Goal: Transaction & Acquisition: Purchase product/service

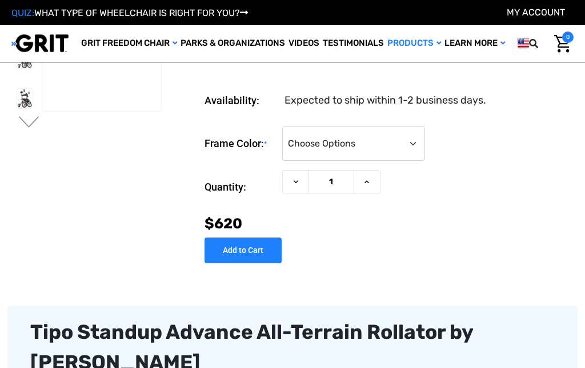
scroll to position [134, 0]
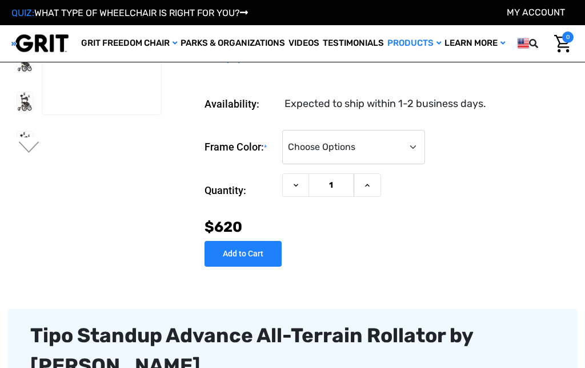
click at [547, 347] on div "Tipo Standup Advance All-Terrain Rollator by [PERSON_NAME]" at bounding box center [292, 350] width 525 height 60
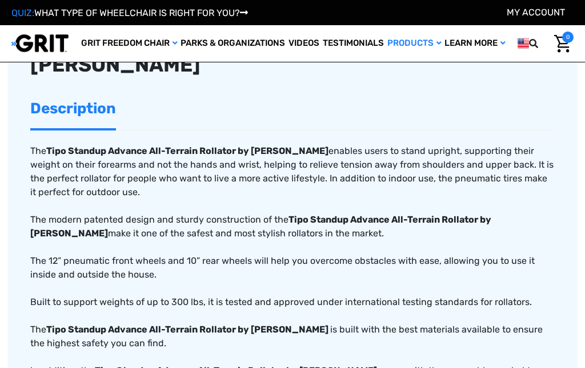
scroll to position [436, 0]
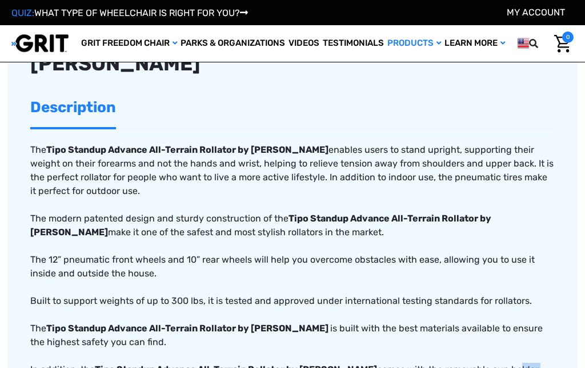
click at [480, 356] on p "The Tipo Standup Advance All-Terrain Rollator by Comodita enables users to stan…" at bounding box center [292, 266] width 525 height 247
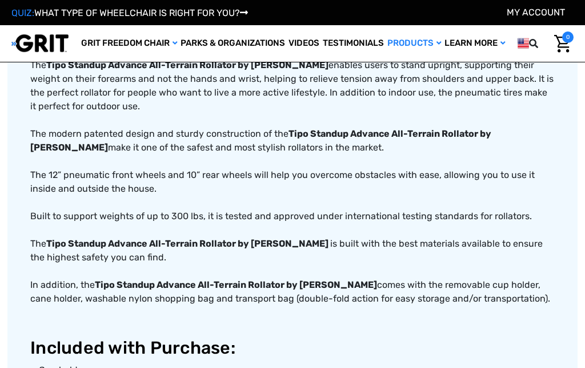
scroll to position [523, 0]
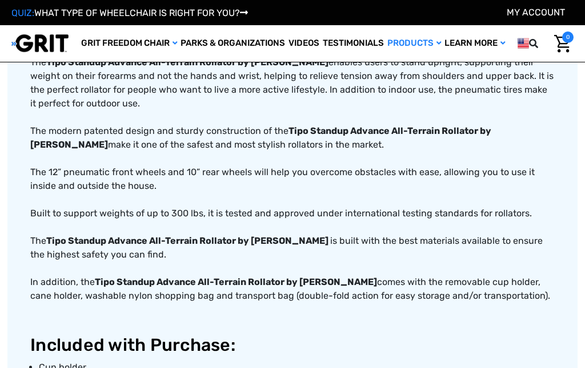
click at [500, 334] on h2 "Included with Purchase:" at bounding box center [292, 344] width 525 height 21
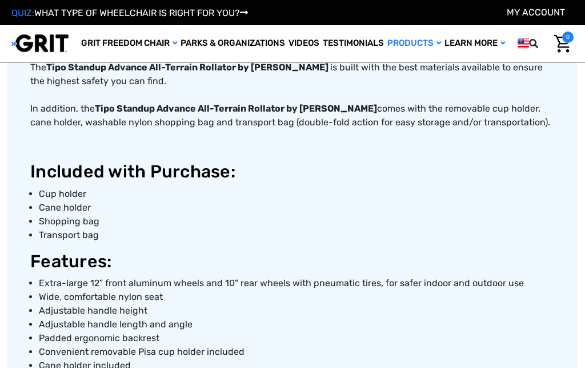
scroll to position [697, 0]
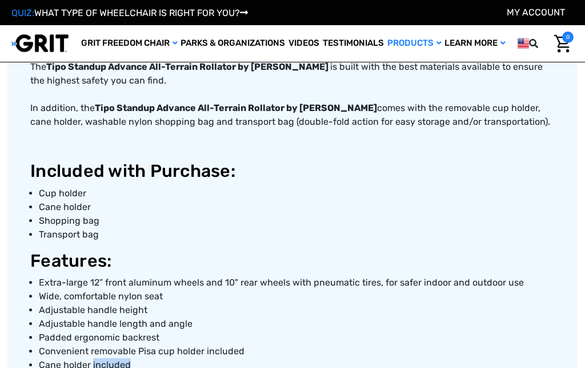
click at [492, 358] on li "Cane holder included" at bounding box center [297, 365] width 516 height 14
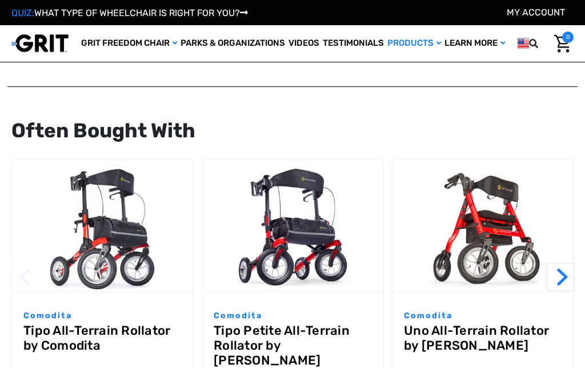
scroll to position [1536, 0]
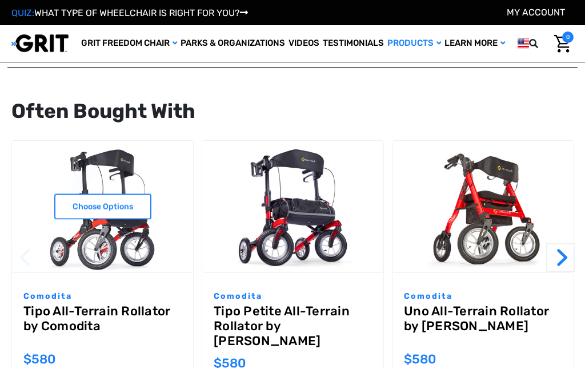
click at [112, 304] on link "Tipo All-Terrain Rollator by Comodita" at bounding box center [102, 324] width 158 height 41
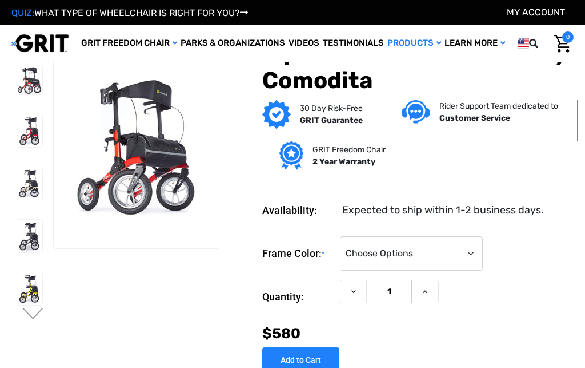
click at [493, 247] on div "Frame Color: * Choose Options Metallic Champagne Metallic Graphite Modena Red M…" at bounding box center [418, 253] width 312 height 35
click at [427, 242] on select "Choose Options Metallic Champagne Metallic Graphite Modena Red Modena Yellow" at bounding box center [411, 253] width 143 height 34
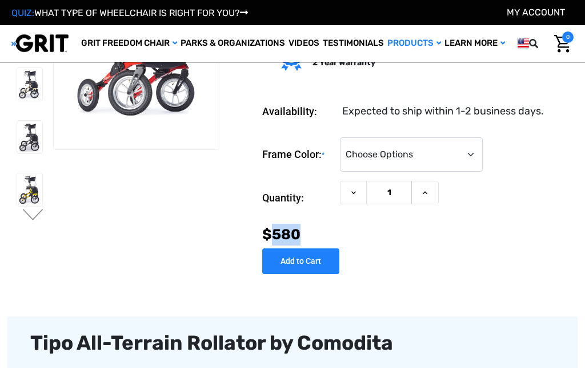
scroll to position [90, 0]
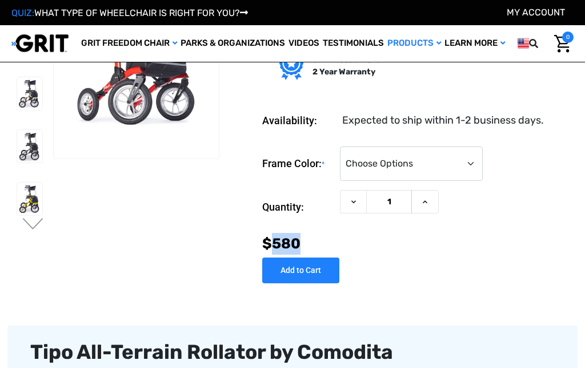
click at [477, 263] on div "Frame Color: * Choose Options Metallic Champagne Metallic Graphite Modena Red M…" at bounding box center [418, 210] width 312 height 146
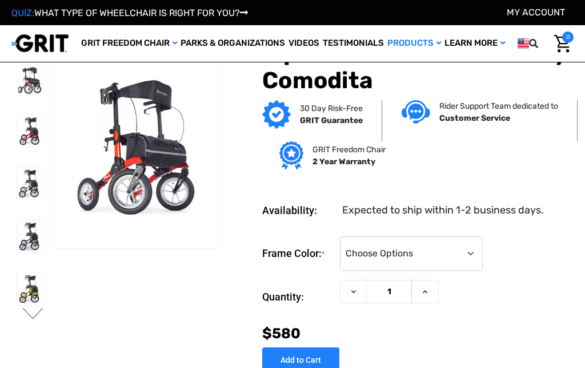
scroll to position [0, 0]
click at [480, 220] on section "Availability: Expected to ship within 1-2 business days. Frame Color: * Choose …" at bounding box center [401, 279] width 354 height 188
